Goal: Transaction & Acquisition: Subscribe to service/newsletter

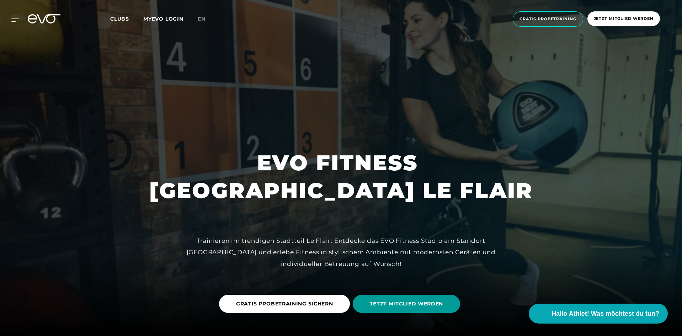
click at [423, 308] on span "JETZT MITGLIED WERDEN" at bounding box center [406, 304] width 107 height 18
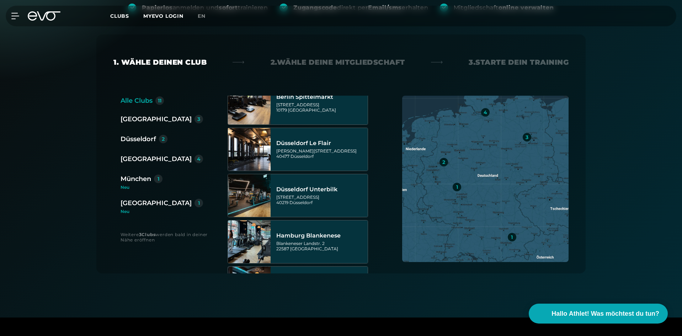
scroll to position [178, 0]
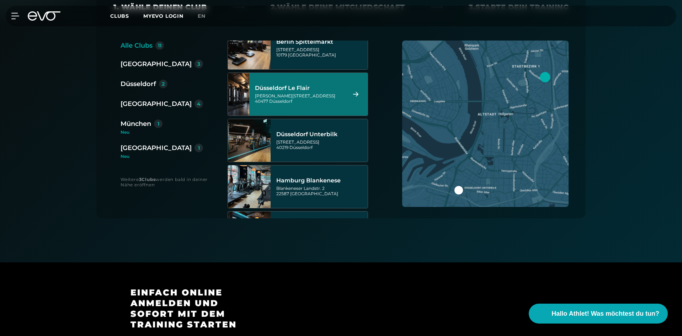
click at [311, 93] on div "[PERSON_NAME][STREET_ADDRESS]" at bounding box center [299, 98] width 89 height 11
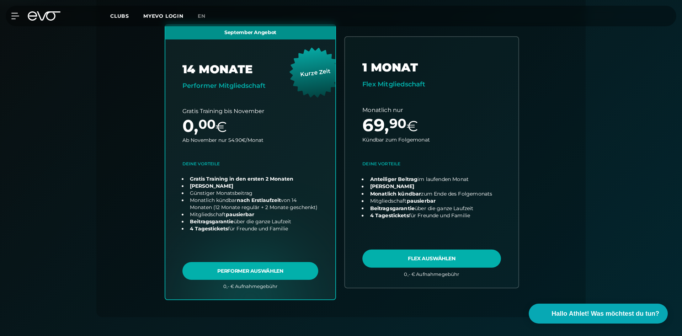
scroll to position [193, 0]
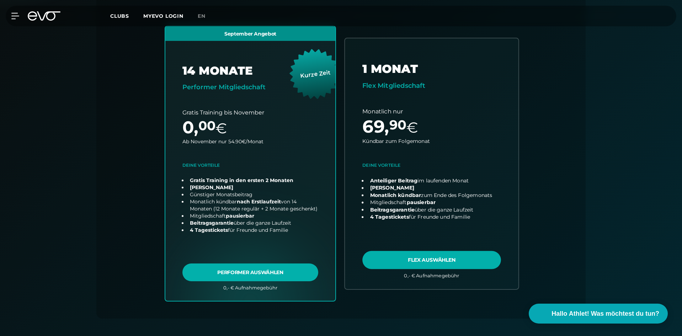
click at [471, 262] on link "choose plan" at bounding box center [431, 163] width 173 height 250
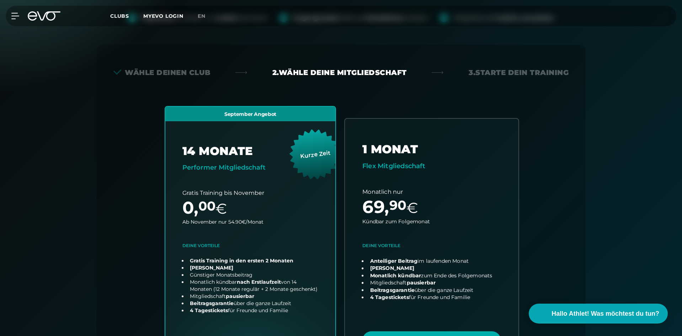
scroll to position [50, 0]
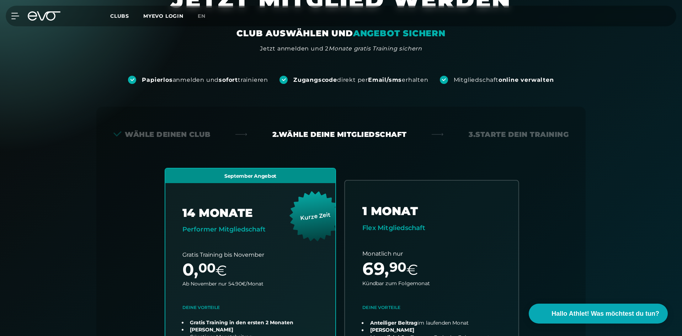
click at [421, 226] on link "choose plan" at bounding box center [431, 306] width 173 height 250
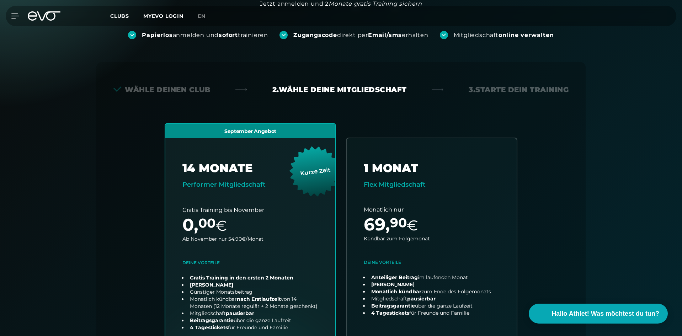
scroll to position [193, 0]
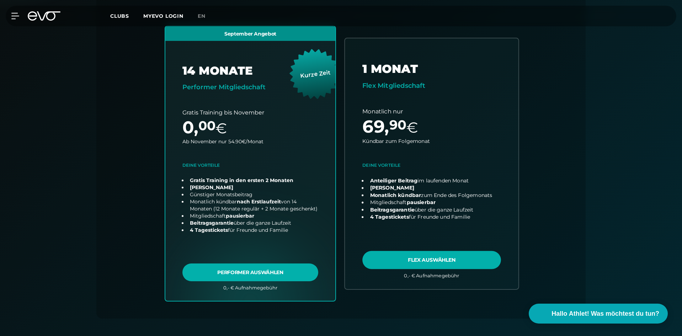
click at [398, 134] on link "choose plan" at bounding box center [431, 163] width 173 height 250
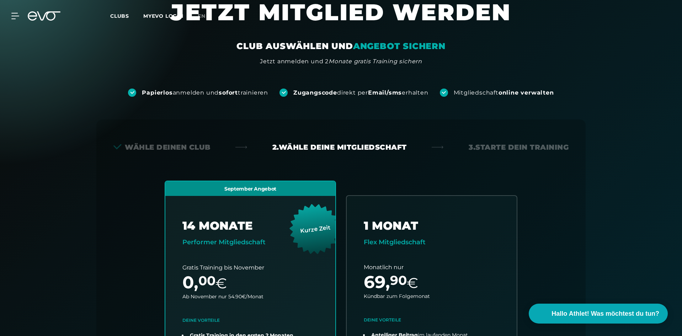
scroll to position [0, 0]
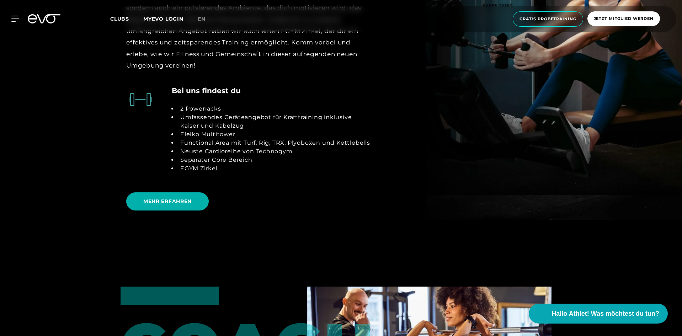
scroll to position [1351, 0]
